Goal: Task Accomplishment & Management: Use online tool/utility

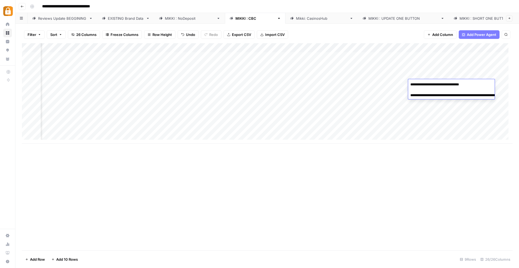
scroll to position [0, 912]
click at [346, 104] on div "Add Column" at bounding box center [267, 93] width 490 height 101
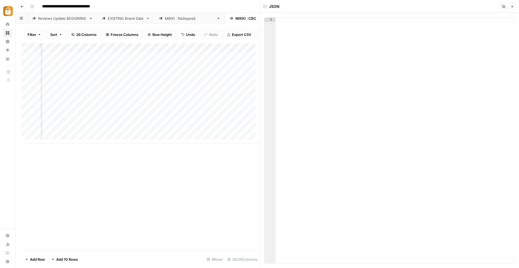
click at [512, 7] on icon "button" at bounding box center [511, 6] width 3 height 3
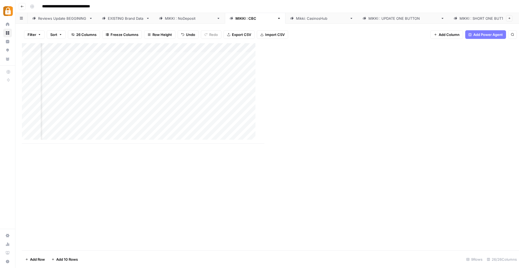
scroll to position [0, 910]
click at [349, 144] on div "Add Column" at bounding box center [267, 146] width 490 height 207
click at [335, 93] on div "Add Column" at bounding box center [267, 93] width 490 height 101
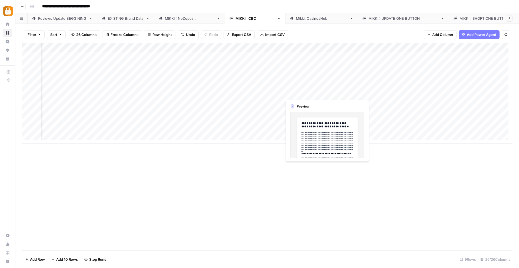
click at [291, 92] on div "Add Column" at bounding box center [267, 93] width 490 height 101
click at [298, 93] on div "Add Column" at bounding box center [267, 93] width 490 height 101
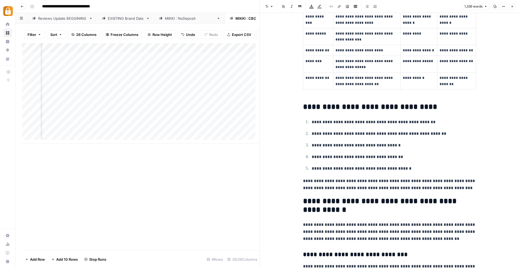
scroll to position [481, 0]
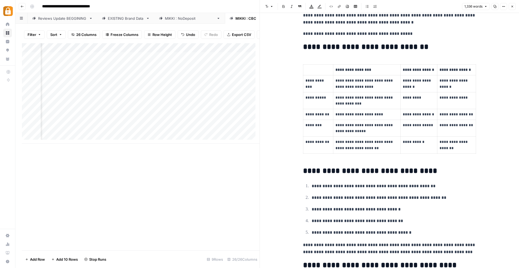
click at [512, 5] on icon "button" at bounding box center [511, 6] width 3 height 3
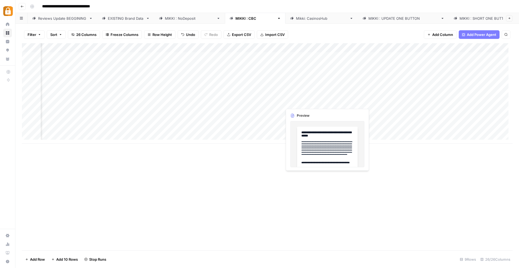
click at [300, 104] on div "Add Column" at bounding box center [267, 93] width 490 height 101
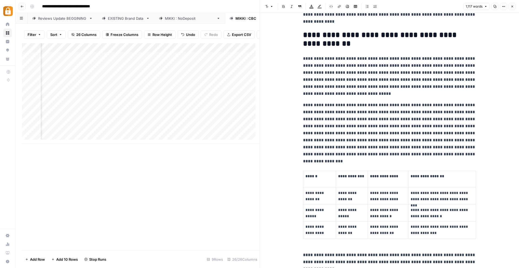
scroll to position [104, 0]
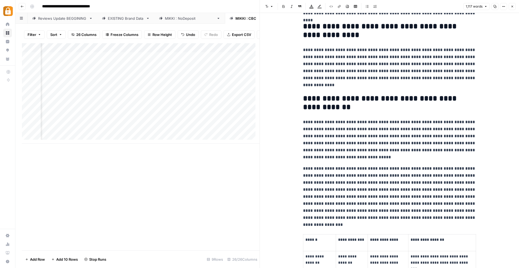
click at [198, 165] on div "Add Column" at bounding box center [141, 146] width 238 height 207
click at [512, 7] on icon "button" at bounding box center [511, 6] width 3 height 3
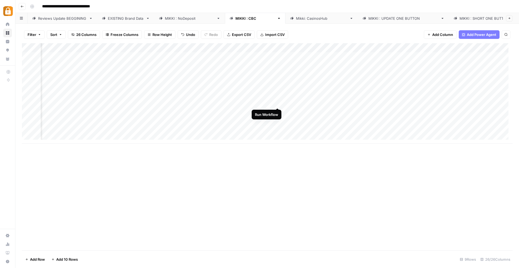
click at [278, 102] on div "Add Column" at bounding box center [267, 93] width 490 height 101
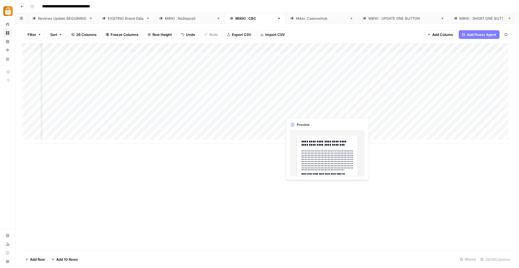
click at [302, 113] on div "Add Column" at bounding box center [267, 93] width 490 height 101
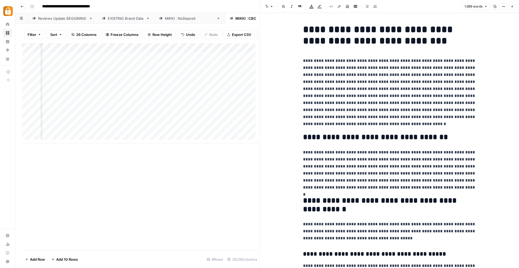
click at [513, 5] on icon "button" at bounding box center [511, 6] width 3 height 3
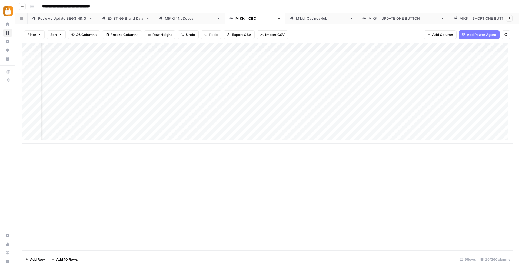
click at [359, 111] on div "Add Column" at bounding box center [267, 93] width 490 height 101
click at [278, 102] on div "Add Column" at bounding box center [267, 93] width 490 height 101
